Goal: Check status: Check status

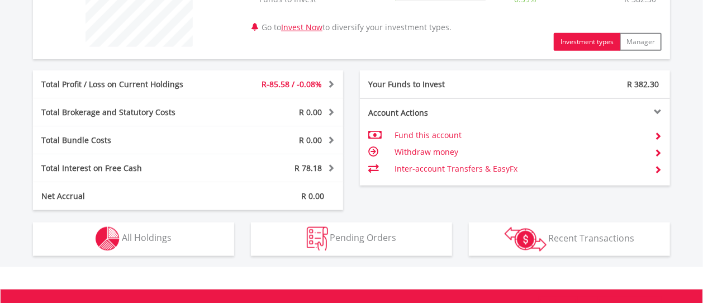
scroll to position [496, 0]
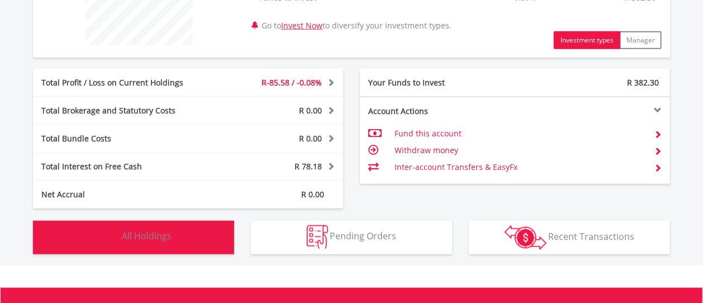
click at [142, 231] on span "All Holdings" at bounding box center [147, 236] width 50 height 12
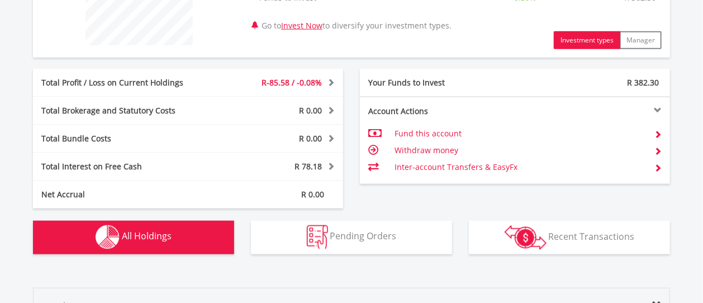
scroll to position [783, 0]
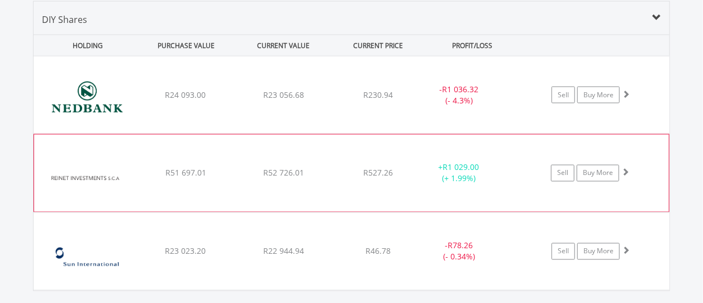
click at [184, 100] on span "R51 697.01" at bounding box center [185, 94] width 41 height 11
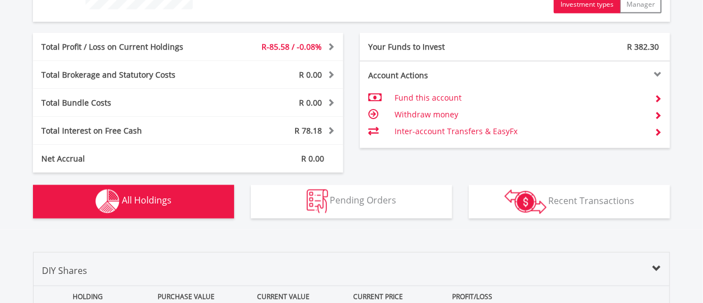
scroll to position [410, 0]
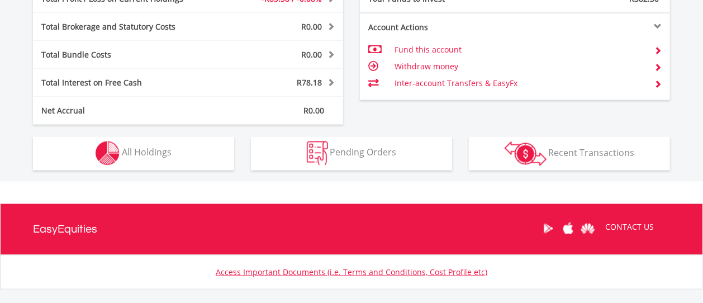
scroll to position [640, 0]
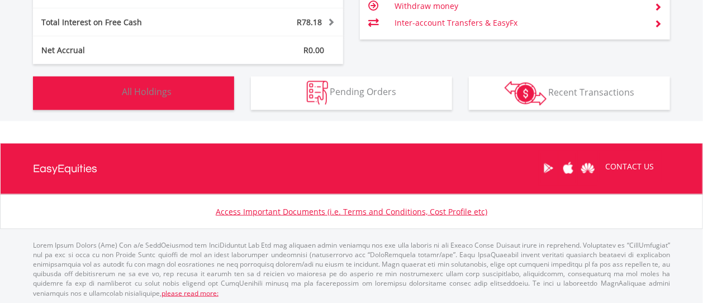
click at [145, 87] on span "All Holdings" at bounding box center [147, 92] width 50 height 12
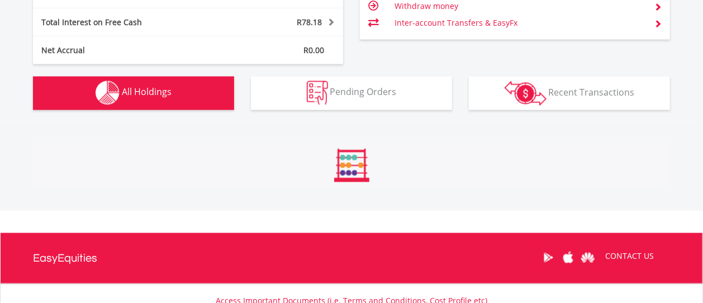
scroll to position [783, 0]
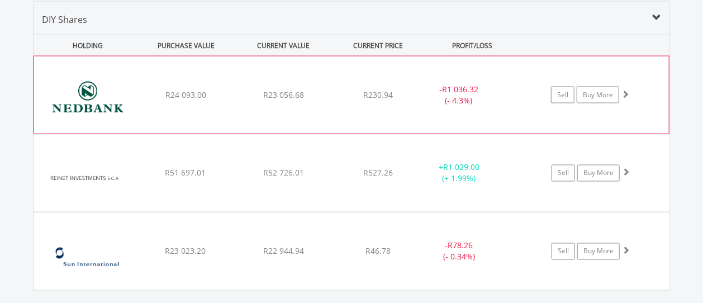
click at [164, 101] on div "﻿ Nedbank Group Limited R24 093.00 R23 056.68 R230.94 - R1 036.32 (- 4.3%) Sell…" at bounding box center [351, 94] width 635 height 77
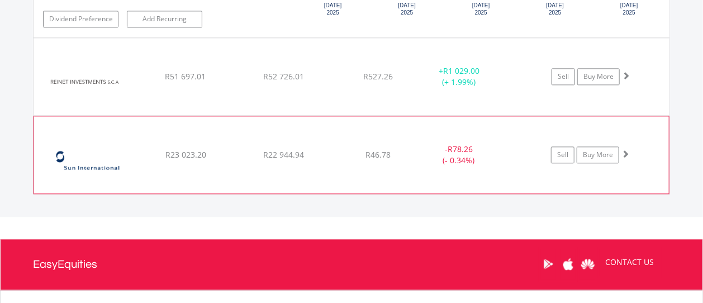
scroll to position [1155, 0]
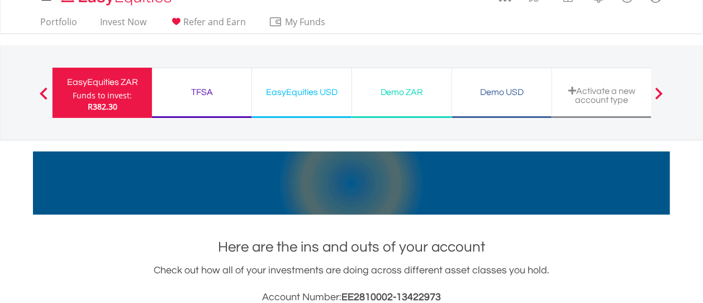
scroll to position [0, 0]
